Goal: Information Seeking & Learning: Learn about a topic

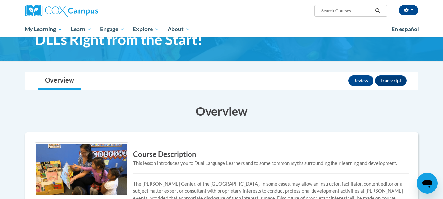
click at [433, 110] on body "[PERSON_NAME] ([GEOGRAPHIC_DATA]/New_York UTC-04:00) My Profile Inbox My Transc…" at bounding box center [221, 201] width 443 height 490
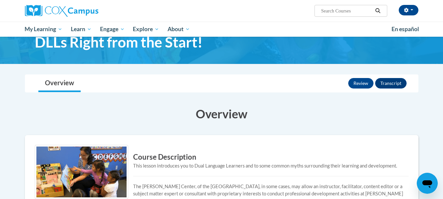
scroll to position [33, 0]
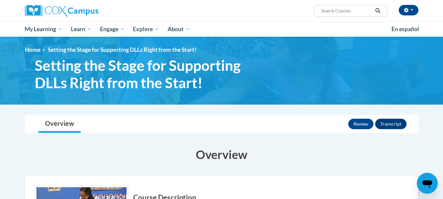
scroll to position [0, 0]
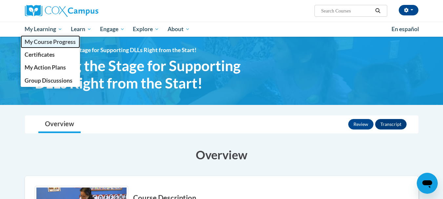
click at [44, 40] on span "My Course Progress" at bounding box center [50, 41] width 51 height 7
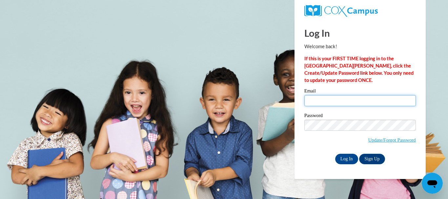
click at [354, 98] on input "Email" at bounding box center [361, 100] width 112 height 11
type input "sjones1080@aol.com"
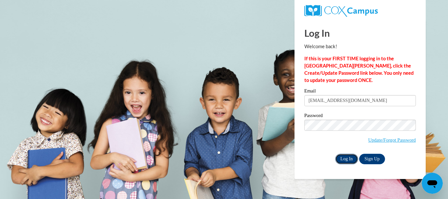
click at [341, 157] on input "Log In" at bounding box center [346, 159] width 23 height 11
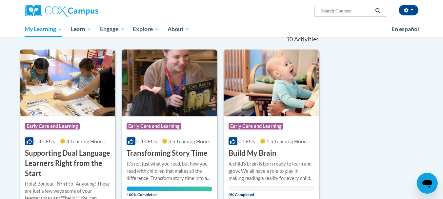
click at [443, 129] on html "[PERSON_NAME] ([GEOGRAPHIC_DATA]/New_York UTC-04:00) My Profile Inbox My Transc…" at bounding box center [221, 29] width 443 height 199
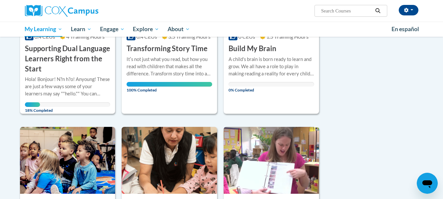
scroll to position [148, 0]
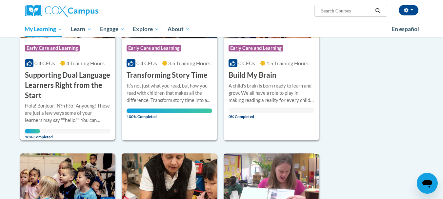
click at [55, 77] on h3 "Supporting Dual Language Learners Right from the Start" at bounding box center [68, 85] width 86 height 30
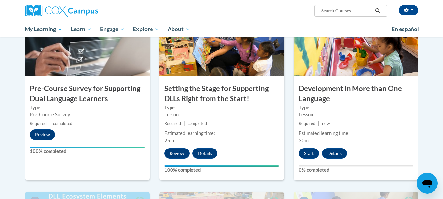
scroll to position [196, 0]
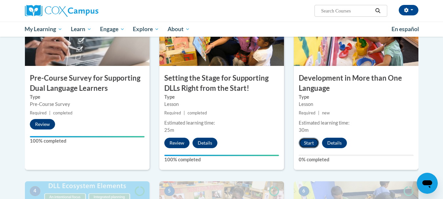
click at [310, 141] on button "Start" at bounding box center [309, 143] width 20 height 11
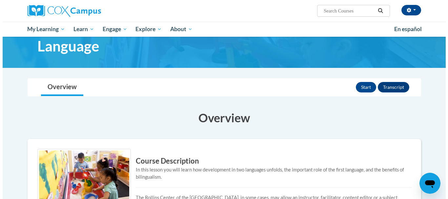
scroll to position [35, 0]
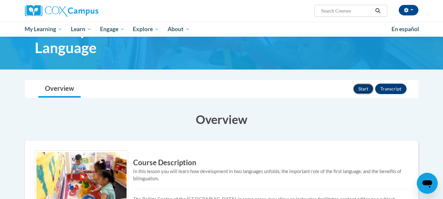
click at [364, 92] on button "Start" at bounding box center [364, 89] width 20 height 11
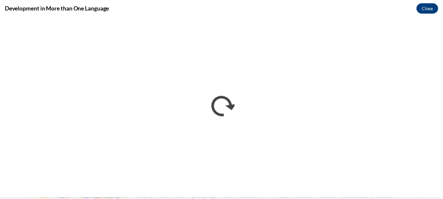
scroll to position [0, 0]
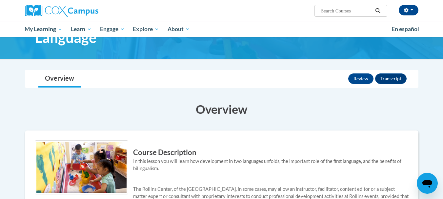
scroll to position [45, 0]
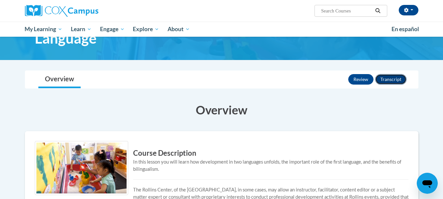
click at [397, 78] on button "Transcript" at bounding box center [392, 79] width 32 height 11
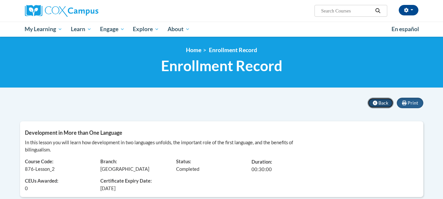
click at [377, 101] on icon at bounding box center [375, 103] width 5 height 5
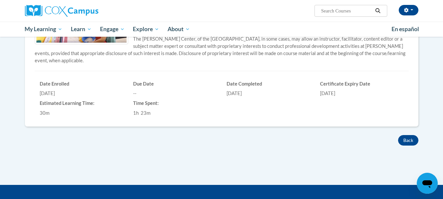
scroll to position [207, 0]
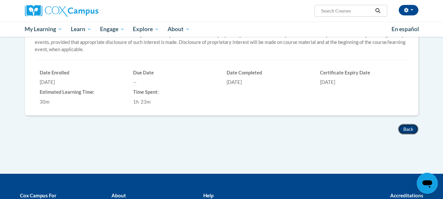
click at [410, 129] on button "Back" at bounding box center [409, 129] width 20 height 11
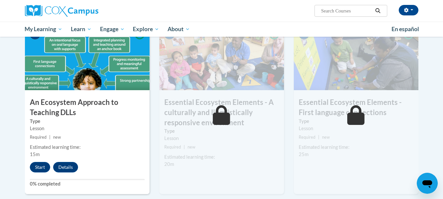
scroll to position [350, 0]
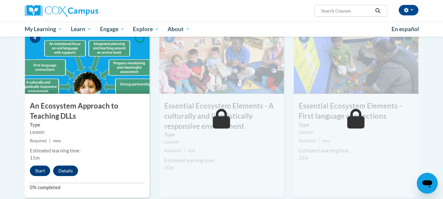
drag, startPoint x: 445, startPoint y: 38, endPoint x: 448, endPoint y: 101, distance: 63.8
click at [40, 170] on button "Start" at bounding box center [40, 171] width 20 height 11
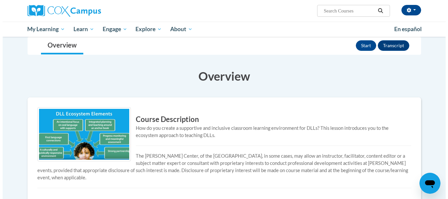
scroll to position [78, 0]
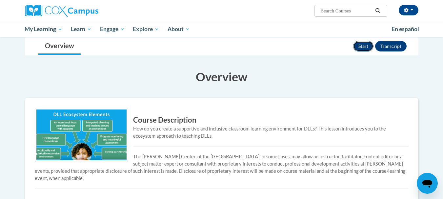
click at [365, 49] on button "Start" at bounding box center [364, 46] width 20 height 11
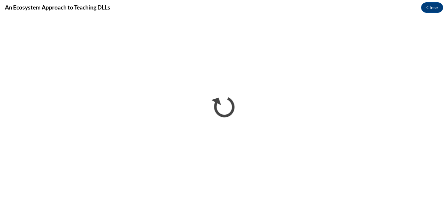
scroll to position [0, 0]
